Goal: Find contact information

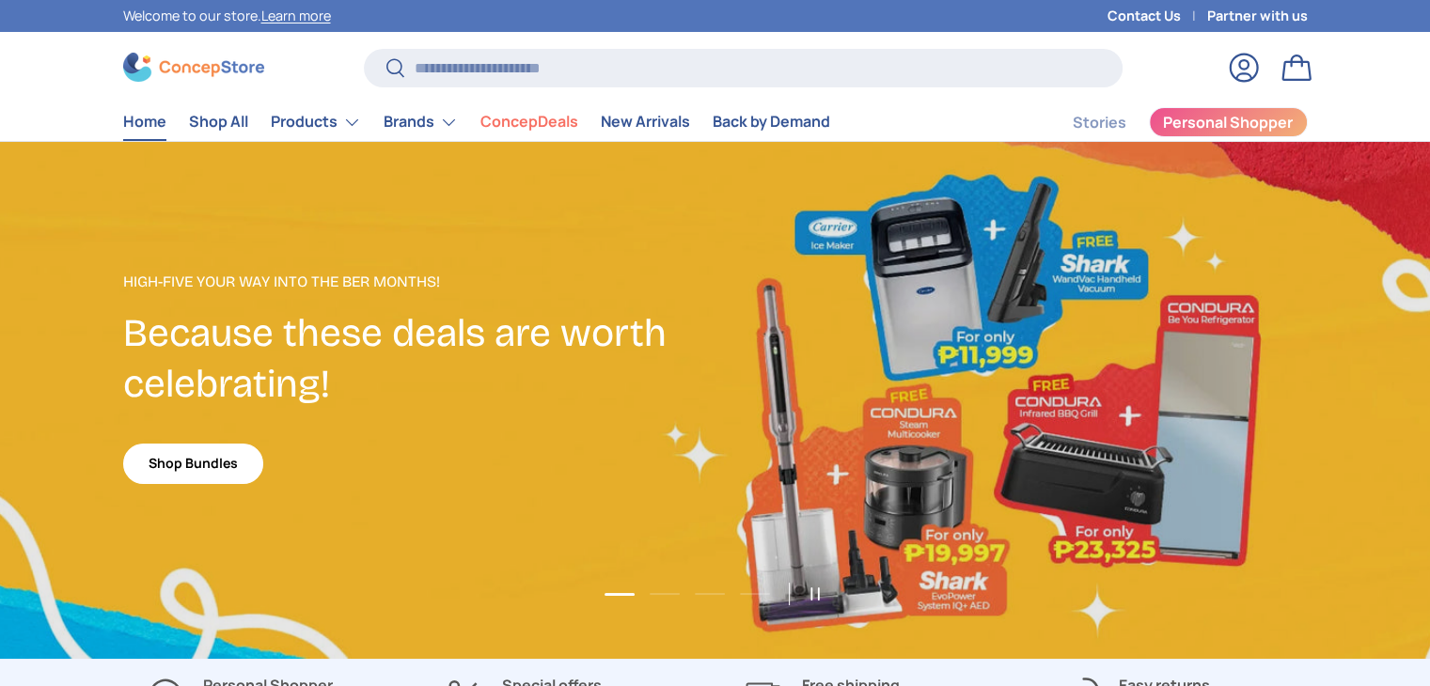
click at [1138, 6] on link "Contact Us" at bounding box center [1157, 16] width 100 height 21
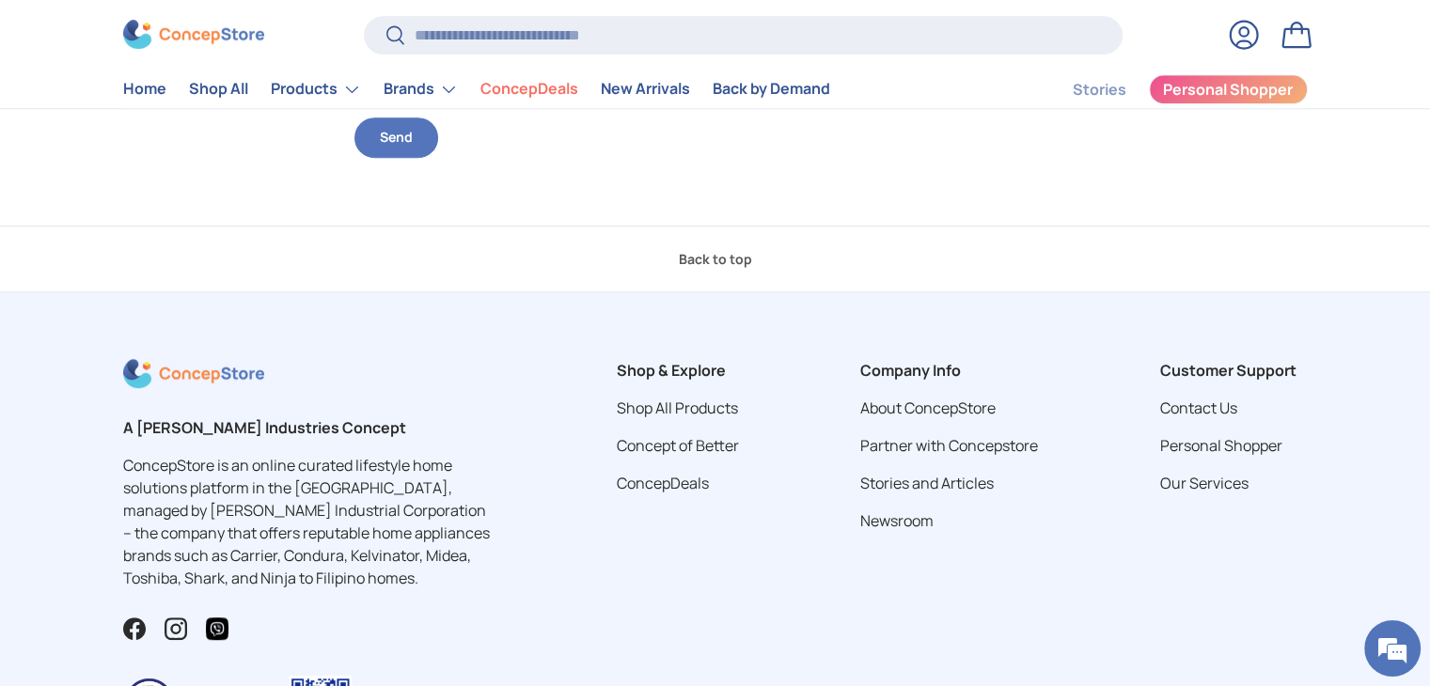
scroll to position [864, 0]
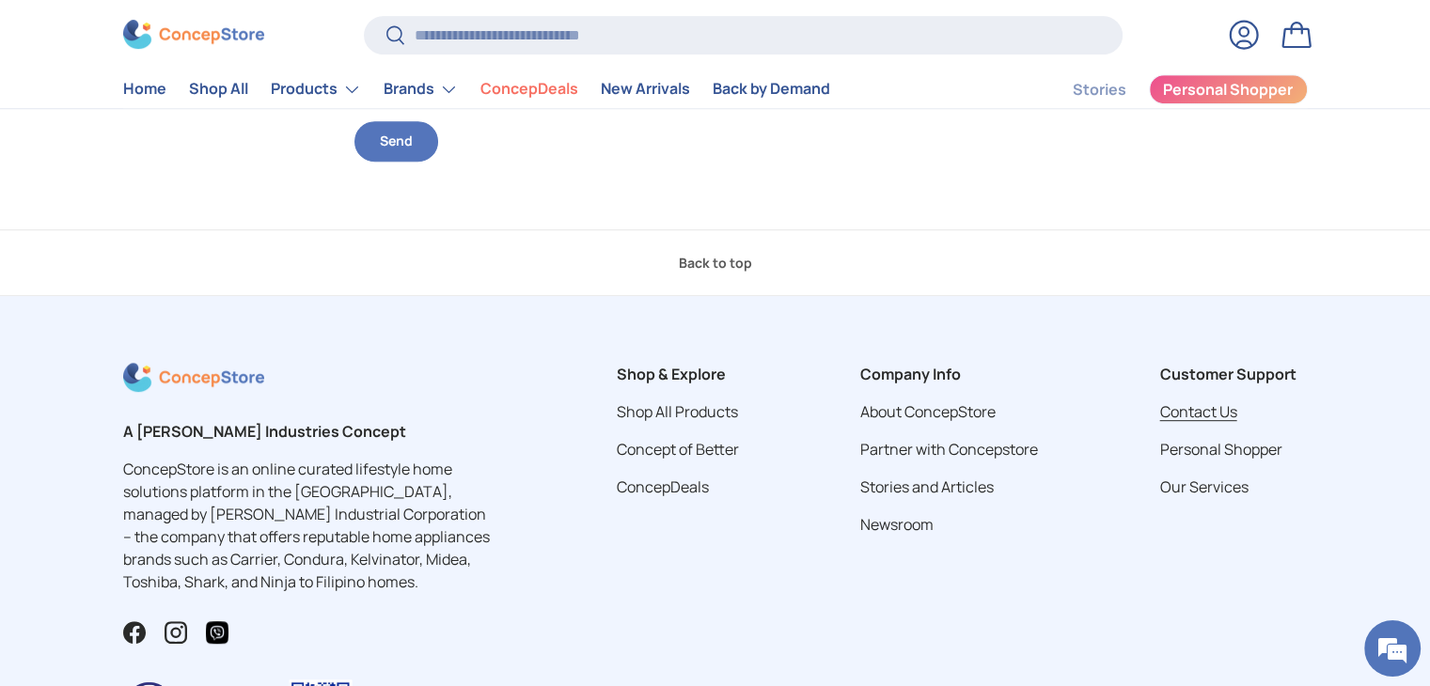
click at [1162, 401] on link "Contact Us" at bounding box center [1197, 411] width 77 height 21
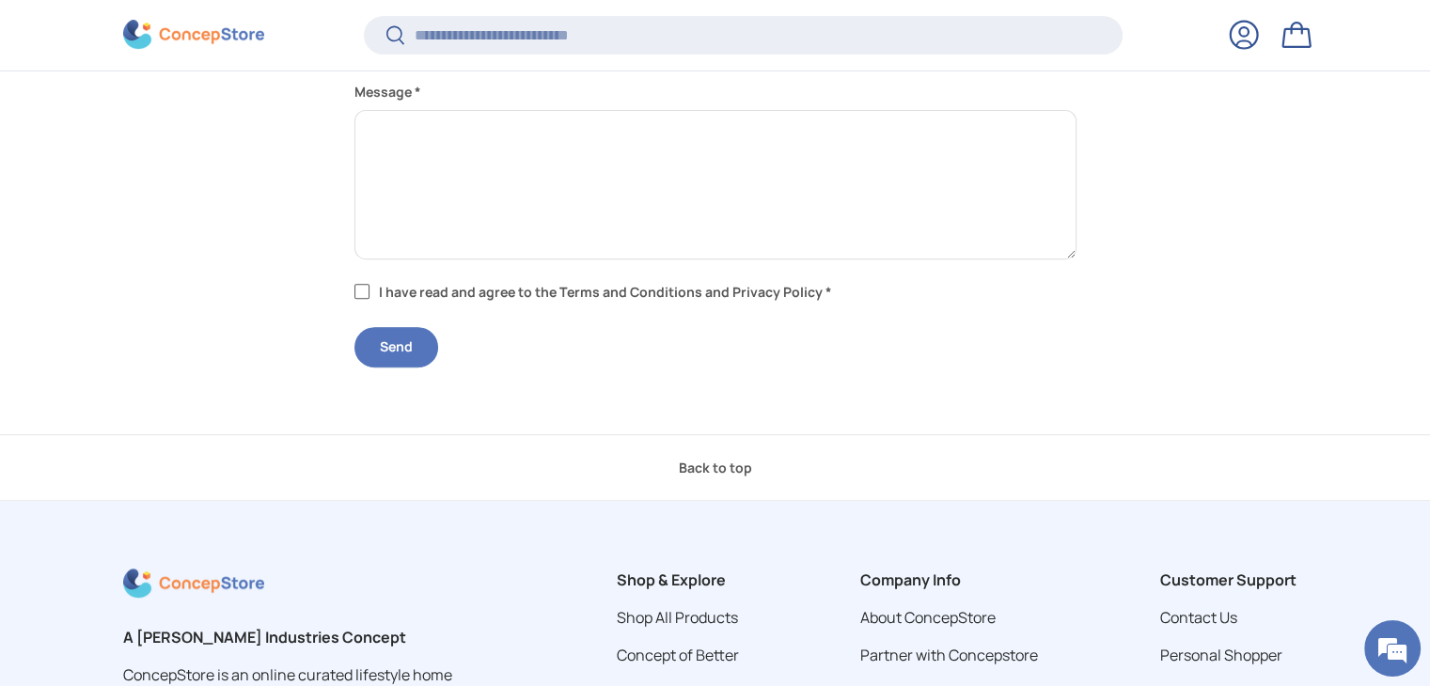
scroll to position [955, 0]
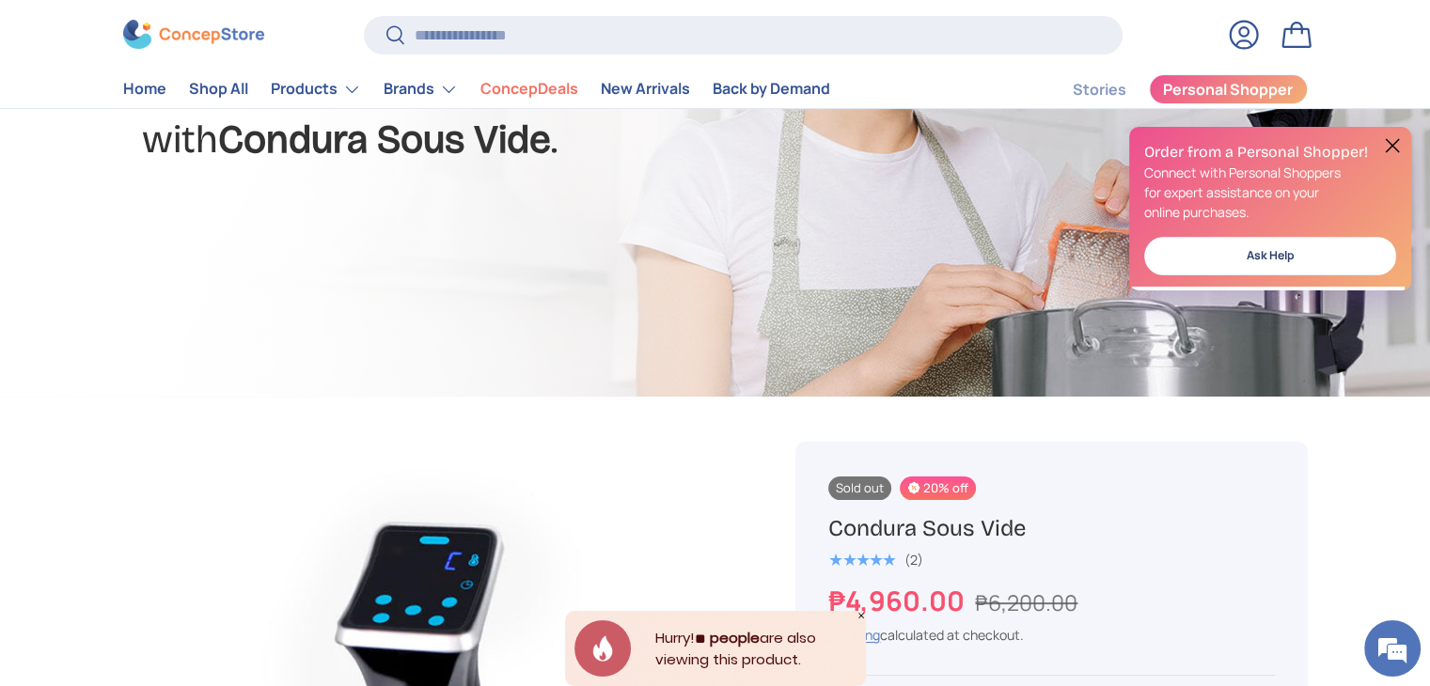
scroll to position [282, 0]
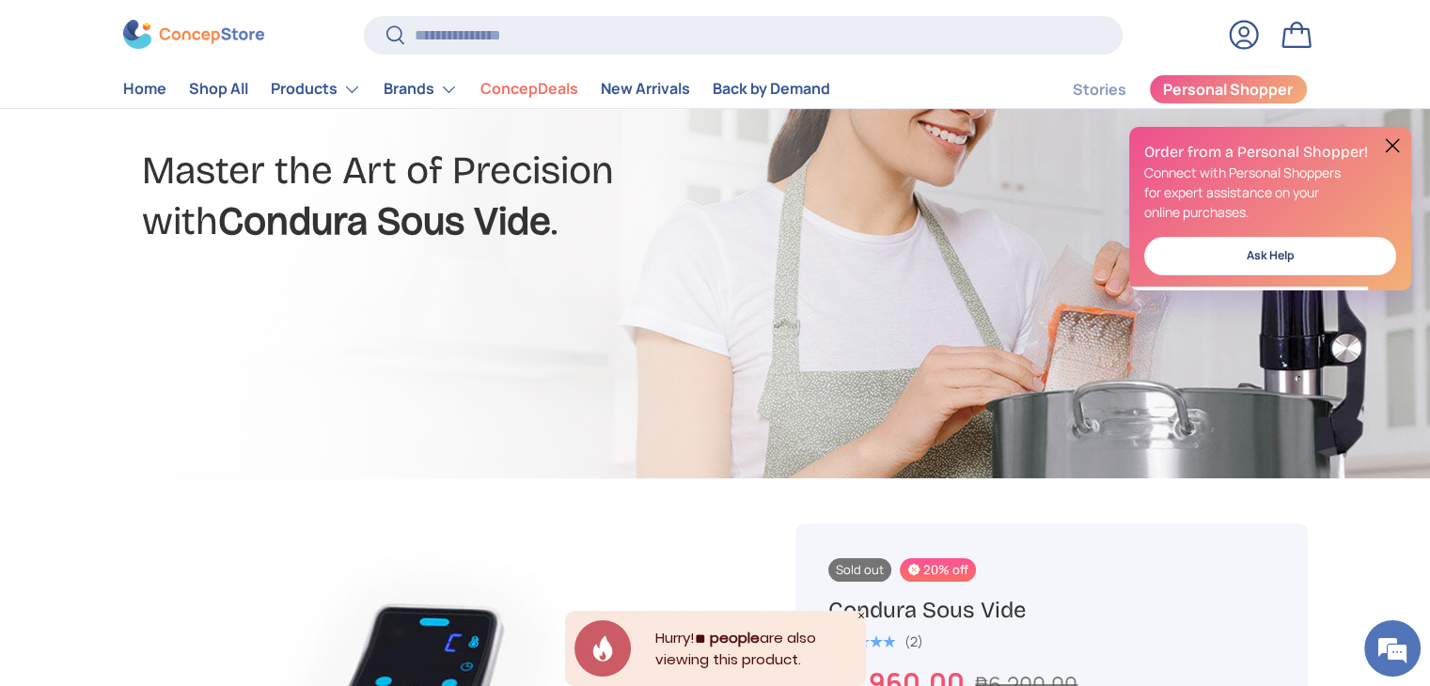
click at [1391, 136] on button at bounding box center [1392, 145] width 23 height 23
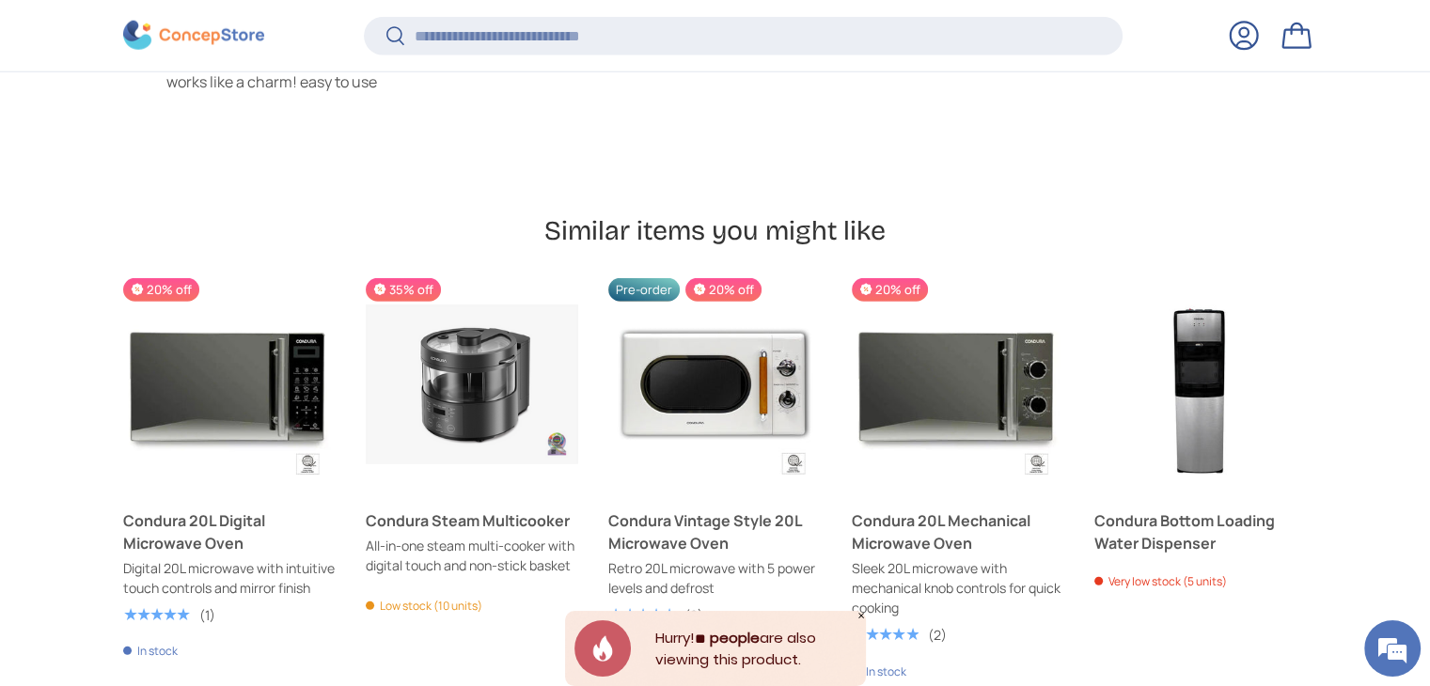
scroll to position [5471, 0]
